Goal: Check status: Check status

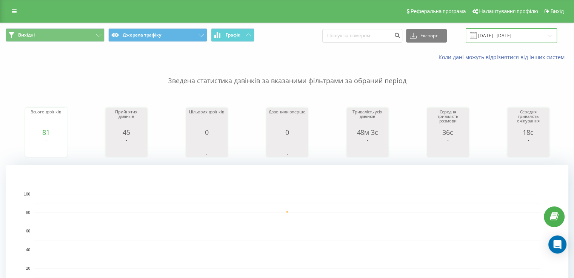
click at [530, 38] on input "[DATE] - [DATE]" at bounding box center [511, 35] width 91 height 15
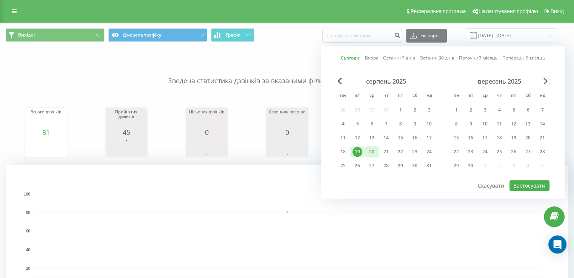
click at [370, 152] on div "20" at bounding box center [372, 152] width 10 height 10
click at [531, 185] on button "Застосувати" at bounding box center [529, 185] width 40 height 11
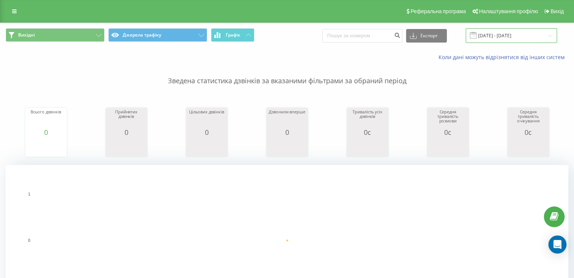
click at [483, 34] on input "[DATE] - [DATE]" at bounding box center [511, 35] width 91 height 15
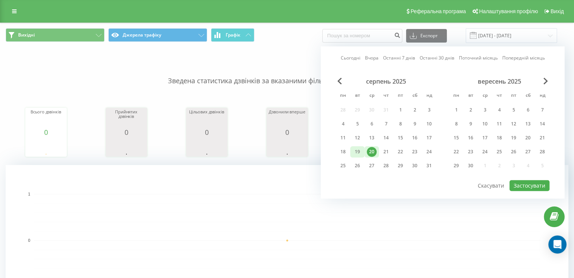
click at [357, 150] on div "19" at bounding box center [357, 152] width 10 height 10
click at [524, 183] on button "Застосувати" at bounding box center [529, 185] width 40 height 11
type input "[DATE] - [DATE]"
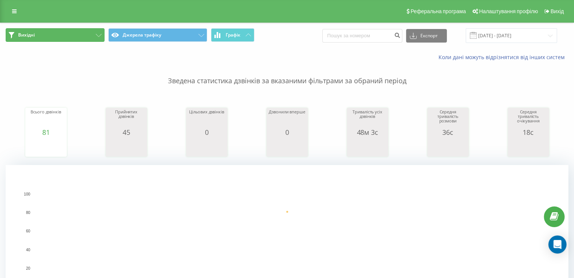
click at [53, 36] on button "Вихідні" at bounding box center [55, 35] width 99 height 14
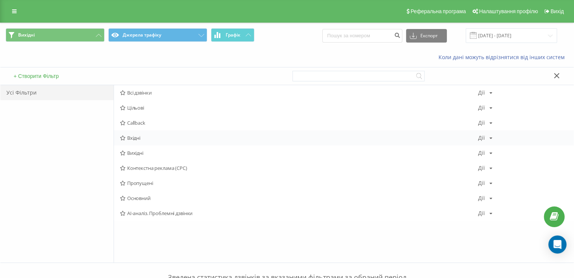
click at [135, 139] on span "Вхідні" at bounding box center [299, 137] width 358 height 5
